Goal: Find specific page/section: Find specific page/section

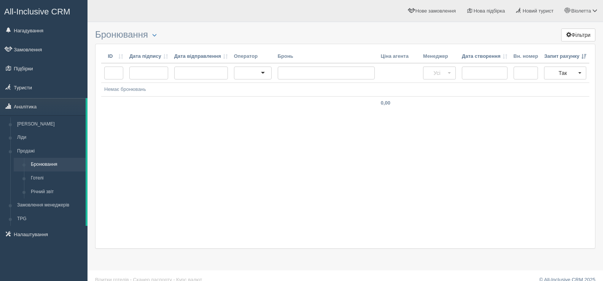
click at [405, 199] on div "ID Дата підпису Дата відправлення Оператор Бронь Ціна агента Менеджер Дата ство…" at bounding box center [345, 146] width 500 height 205
